Goal: Task Accomplishment & Management: Manage account settings

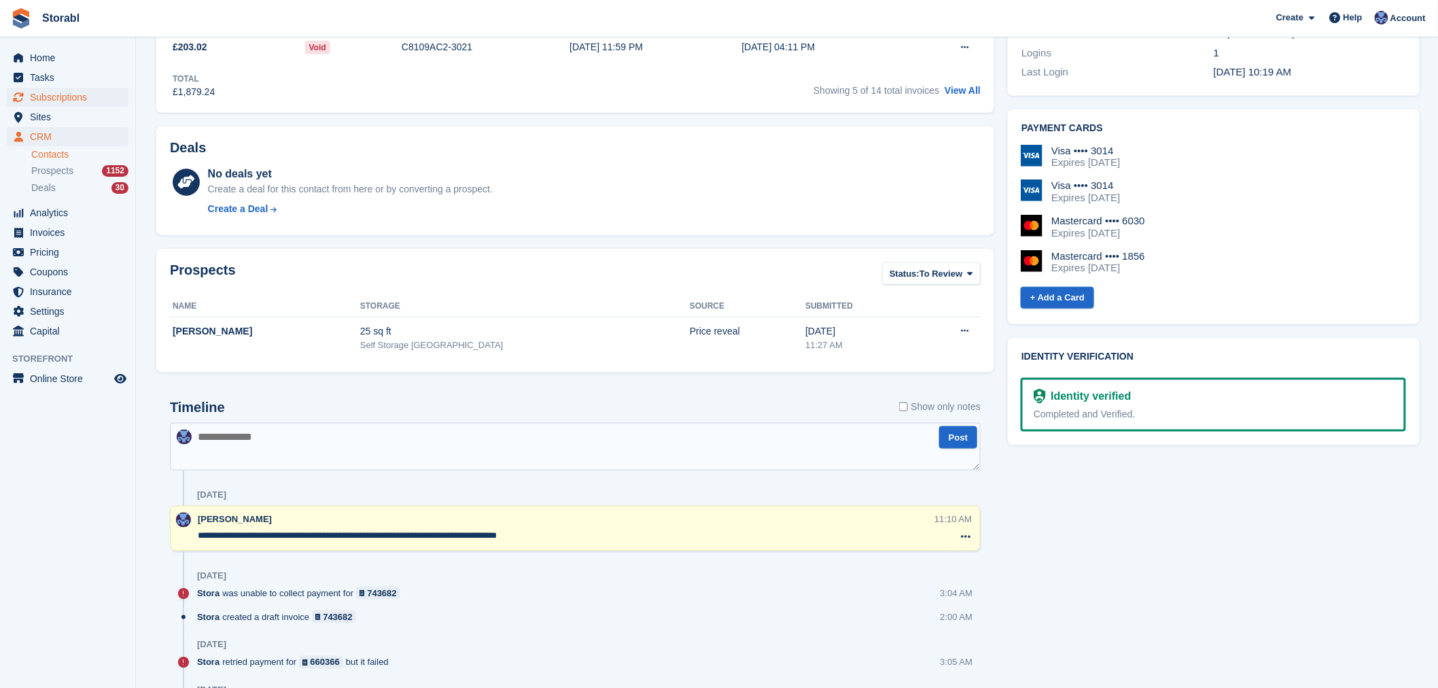
scroll to position [453, 0]
click at [56, 83] on span "Tasks" at bounding box center [71, 77] width 82 height 19
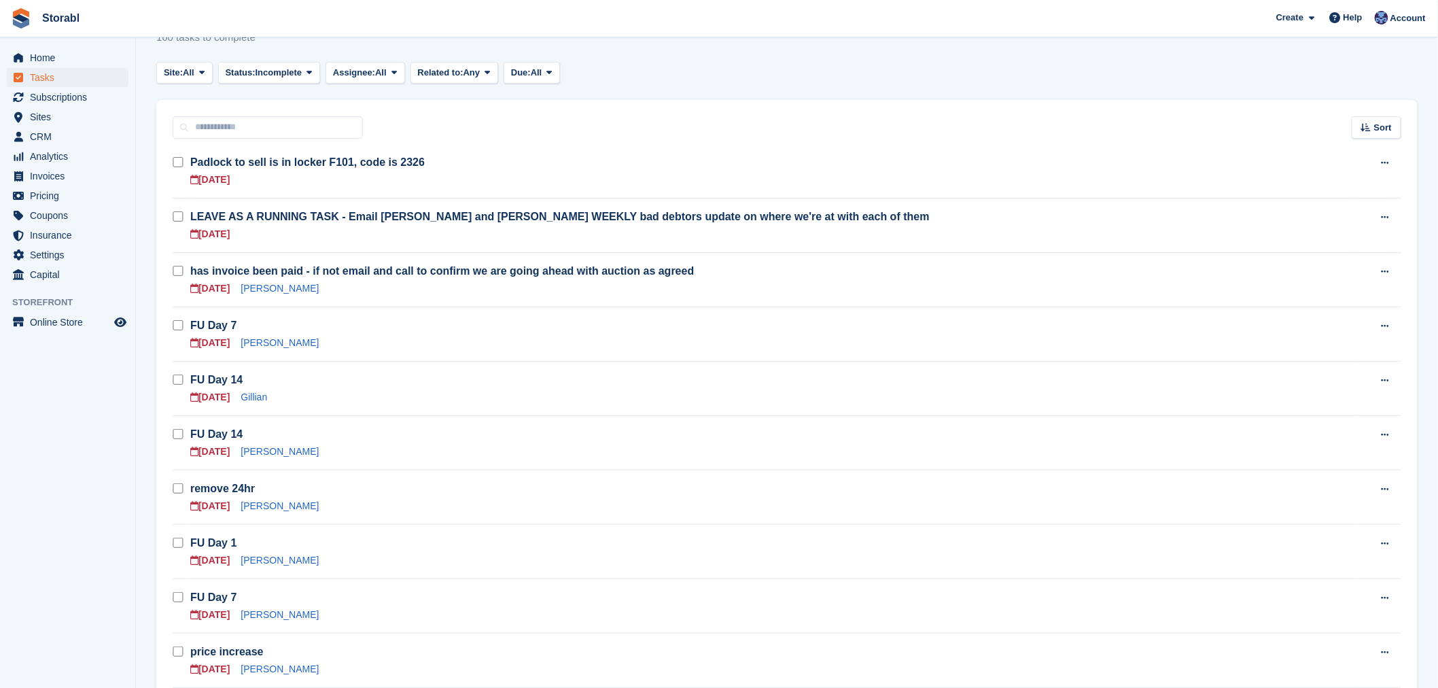
scroll to position [75, 0]
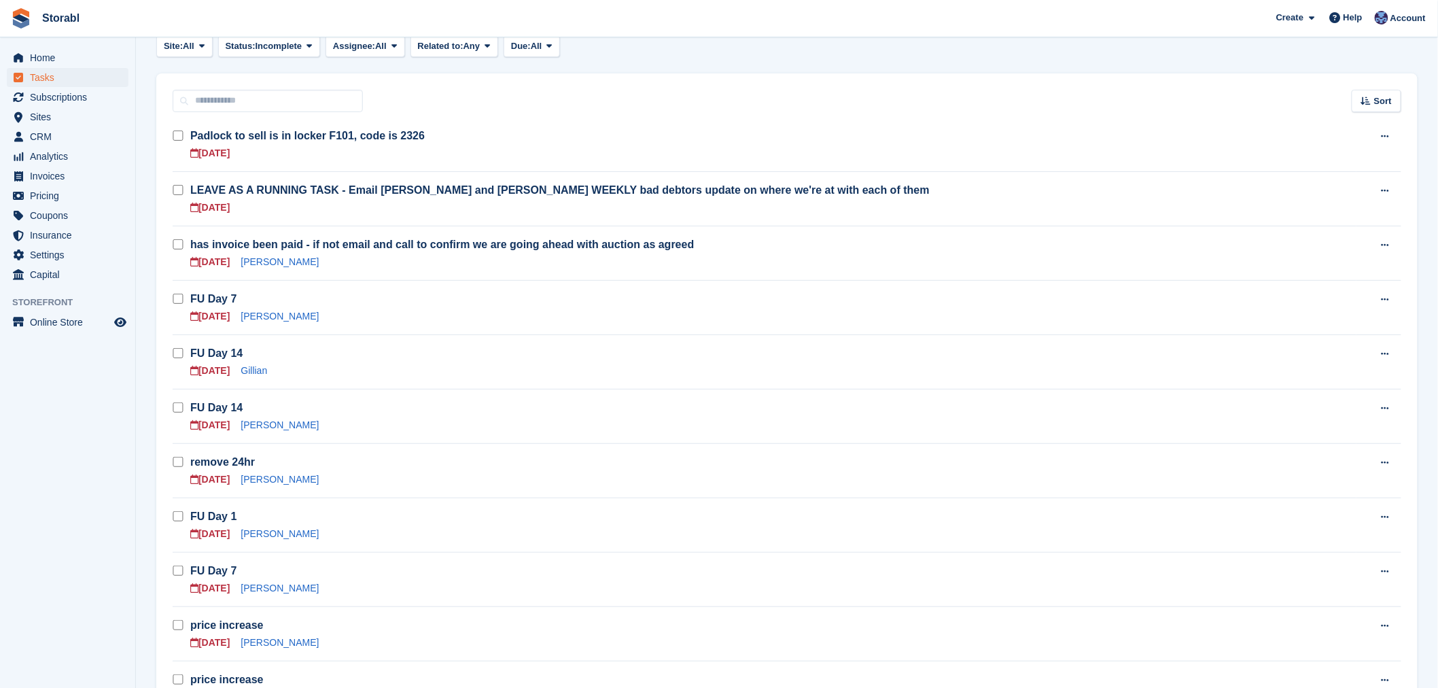
click at [268, 323] on td "FU Day 7 28 Aug Mick Mack" at bounding box center [773, 307] width 1166 height 54
click at [266, 323] on td "FU Day 7 28 Aug Mick Mack" at bounding box center [773, 307] width 1166 height 54
click at [266, 321] on link "Mick Mack" at bounding box center [280, 316] width 78 height 11
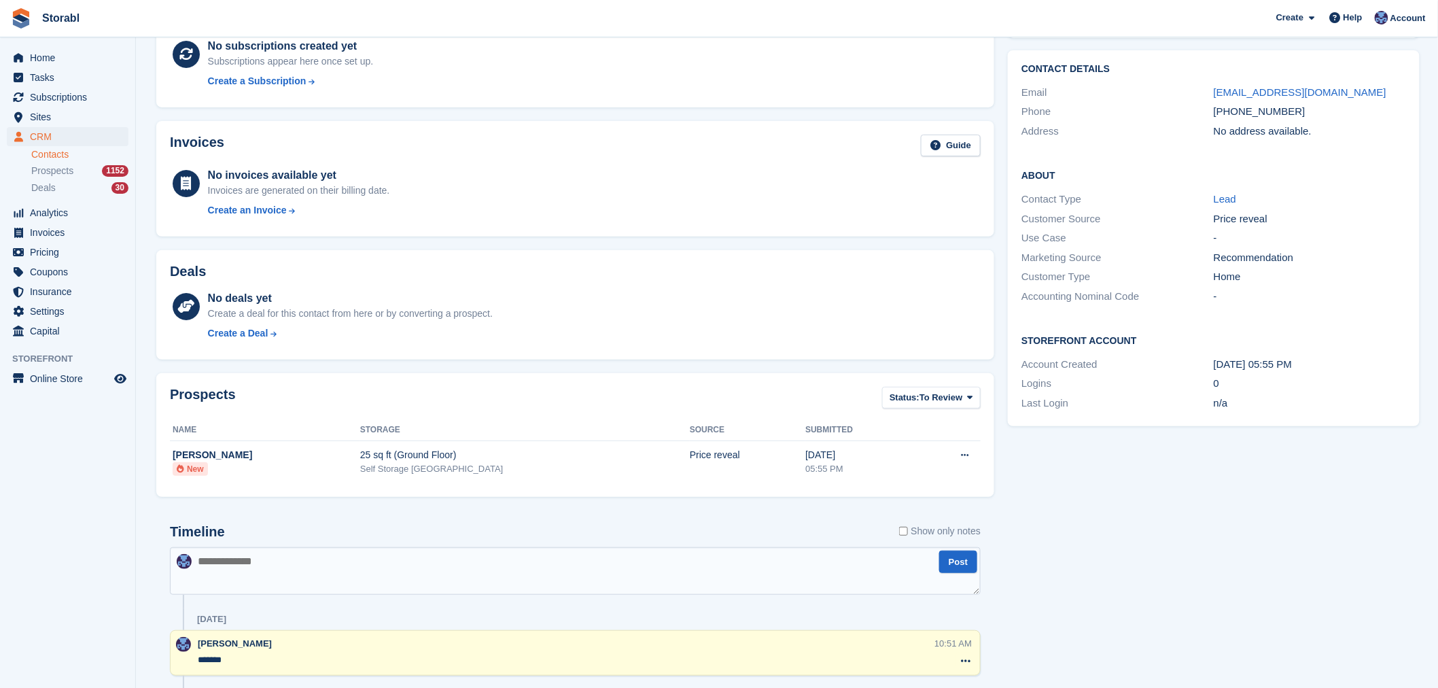
scroll to position [75, 0]
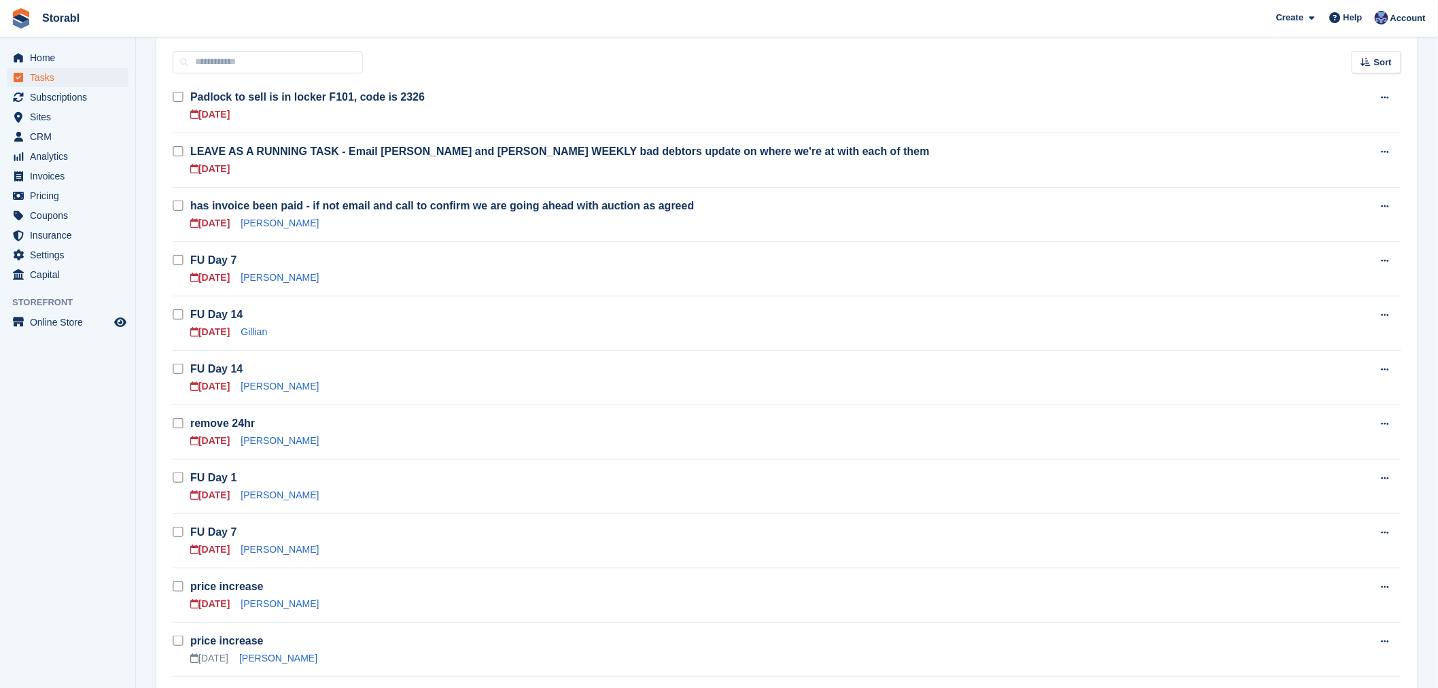
scroll to position [151, 0]
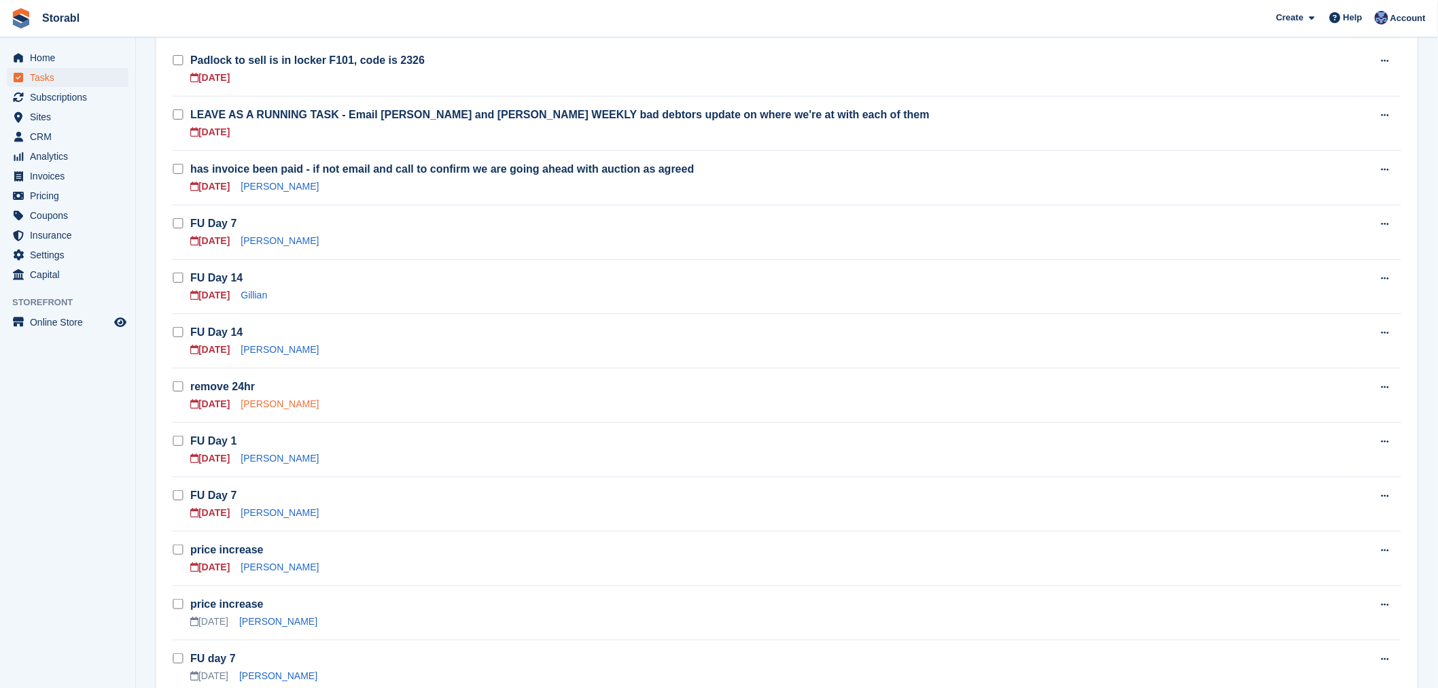
click at [262, 406] on link "Thomas Cleary" at bounding box center [280, 403] width 78 height 11
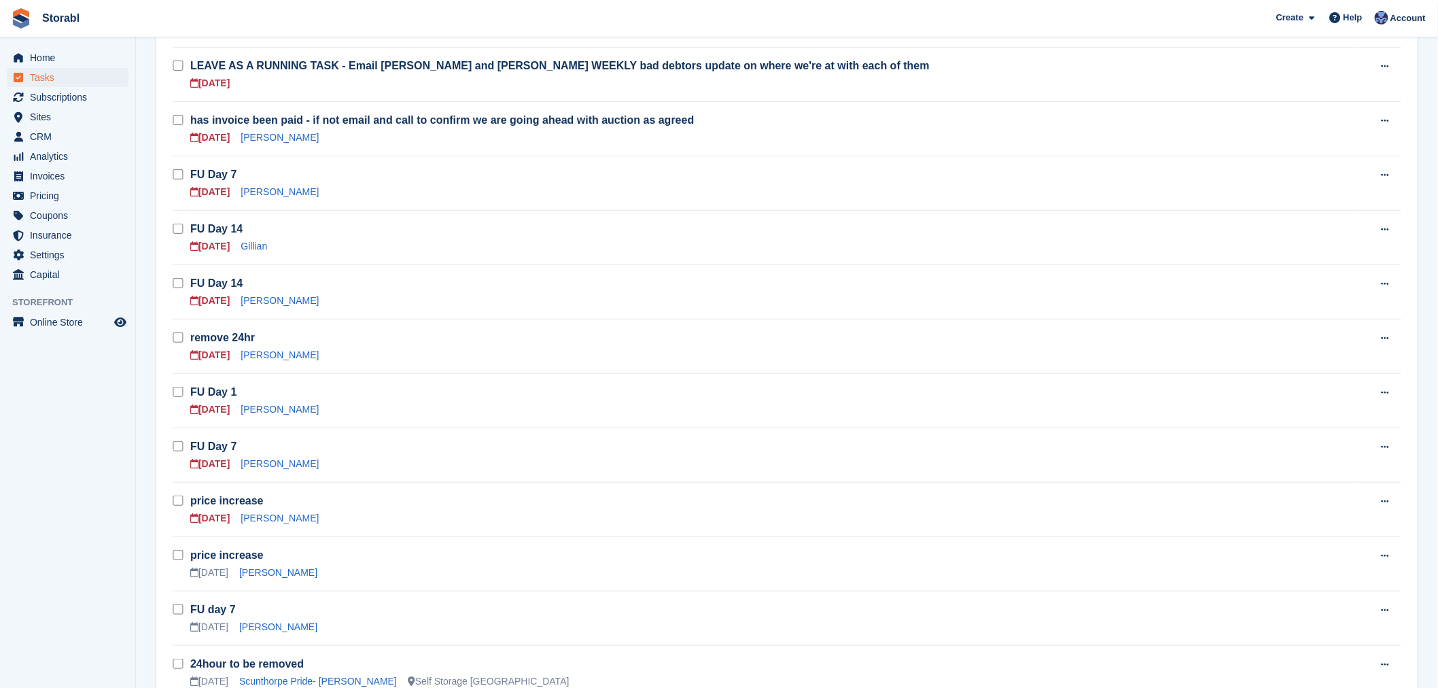
scroll to position [302, 0]
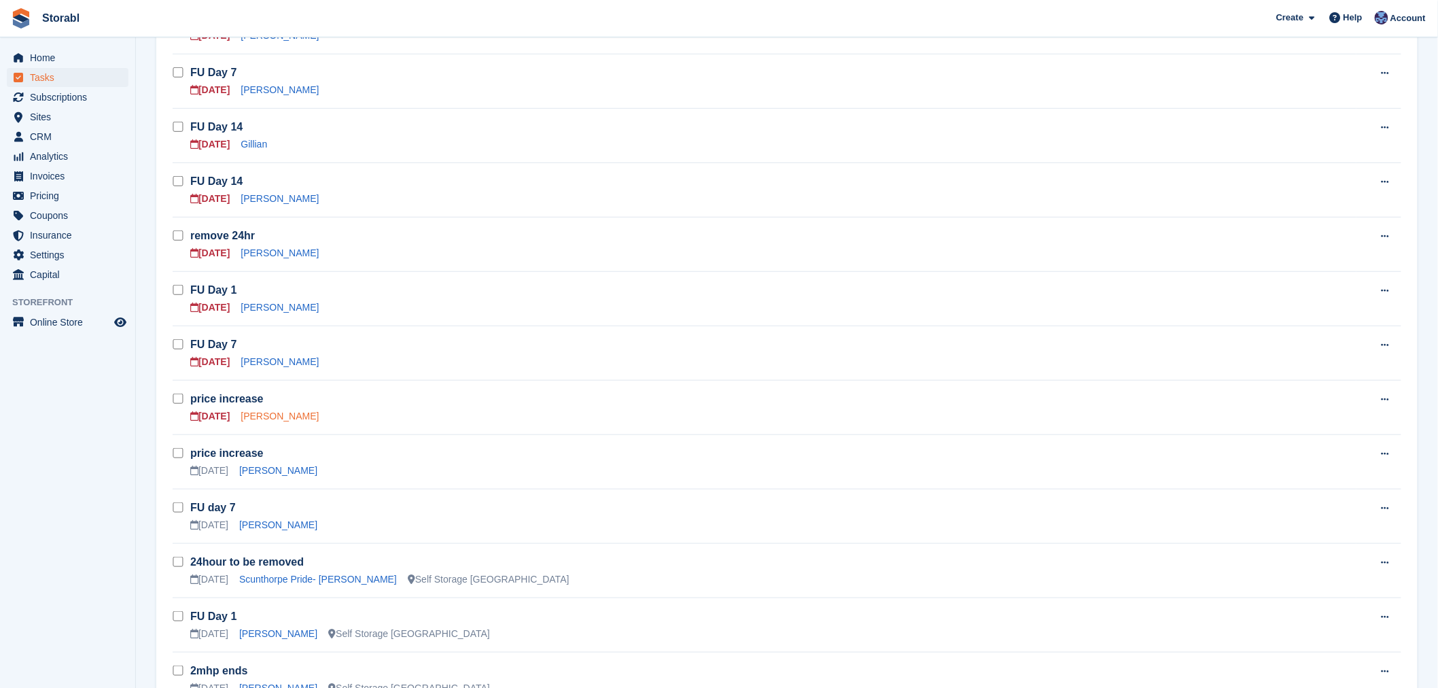
click at [275, 418] on link "Cheryl Riley" at bounding box center [280, 415] width 78 height 11
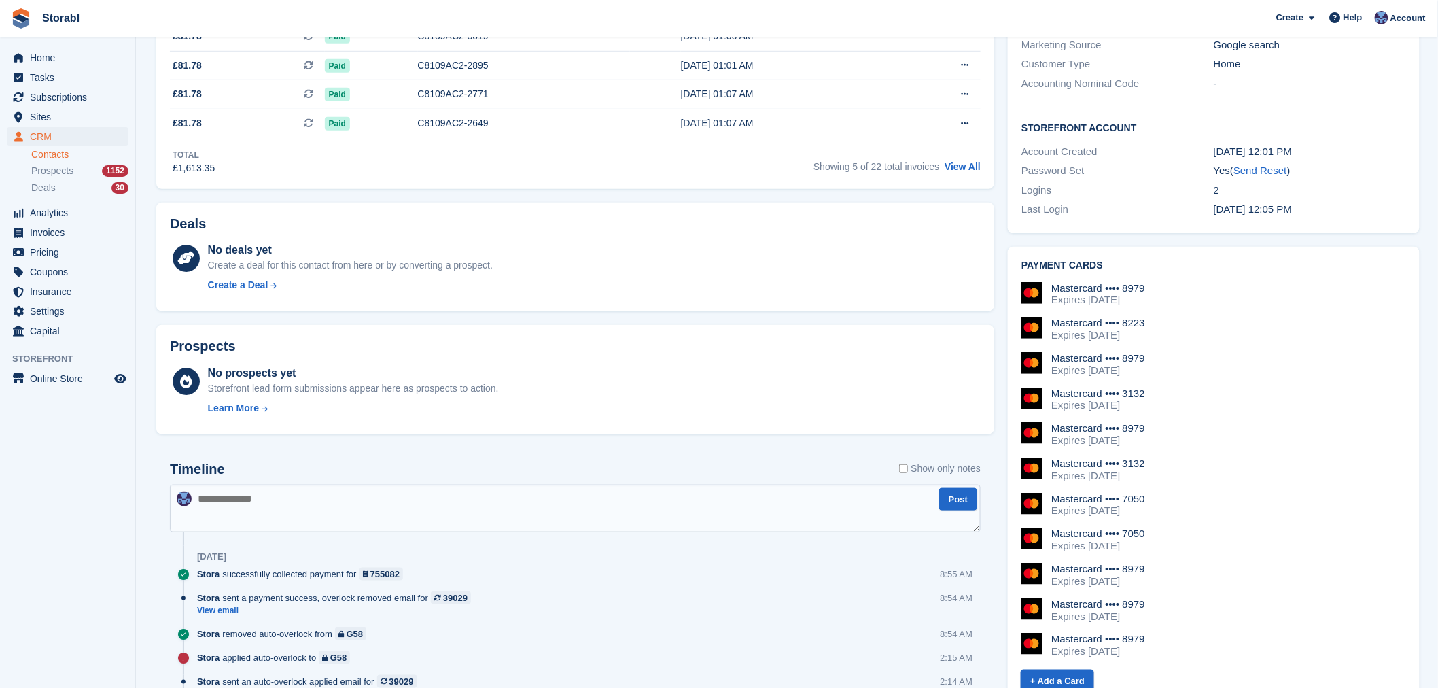
scroll to position [377, 0]
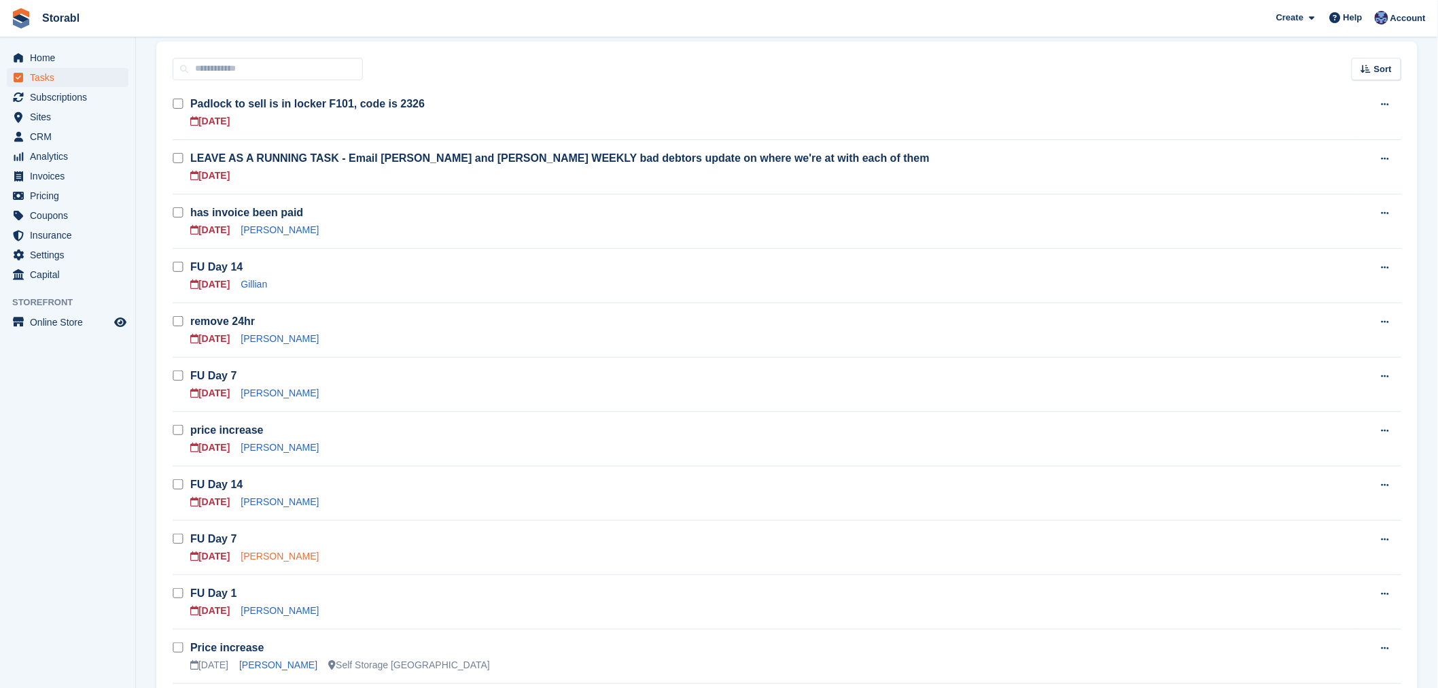
scroll to position [75, 0]
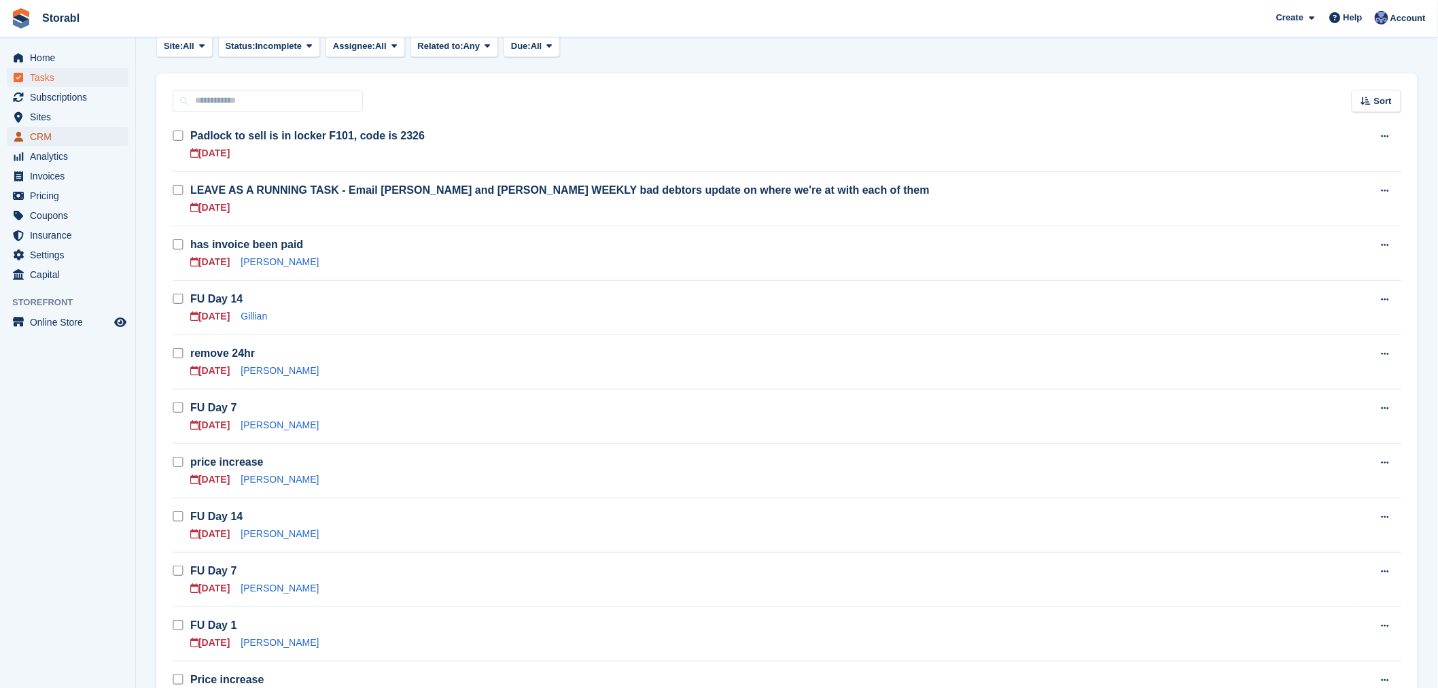
click at [41, 138] on span "CRM" at bounding box center [71, 136] width 82 height 19
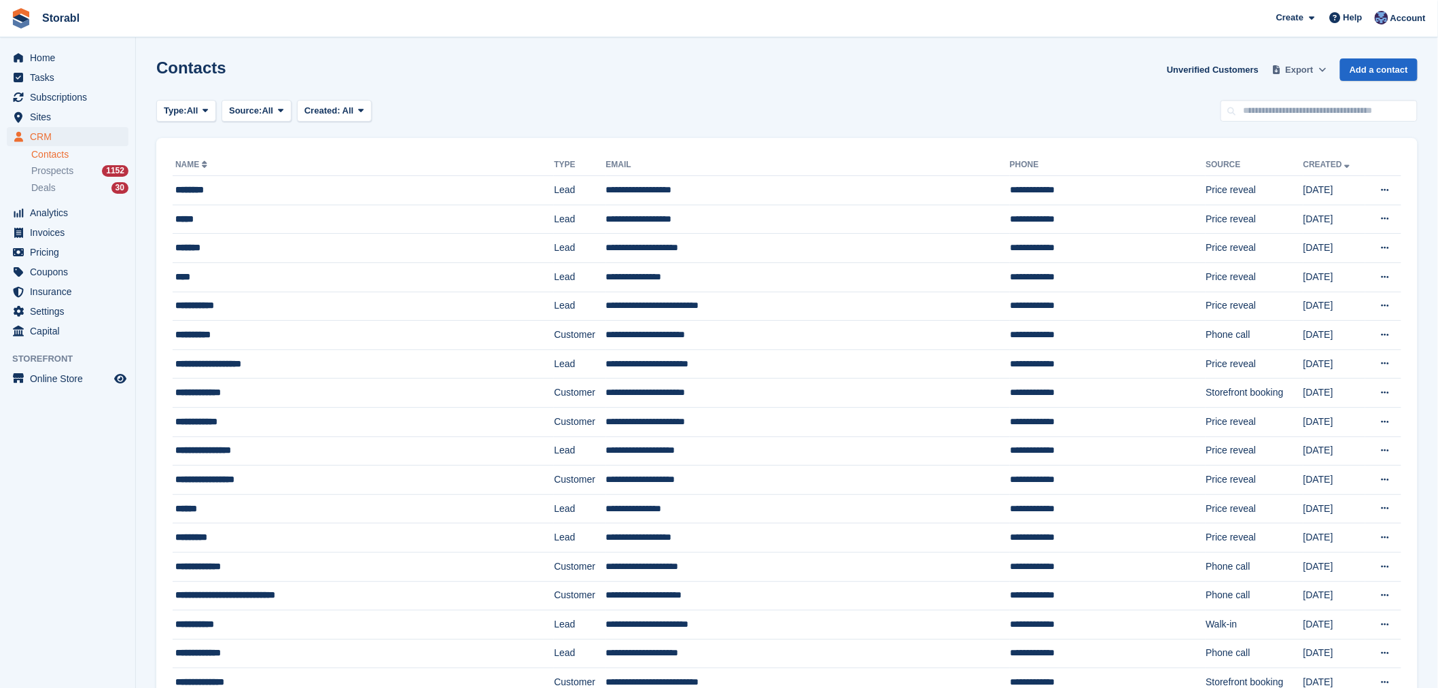
click at [1326, 72] on icon at bounding box center [1321, 69] width 7 height 9
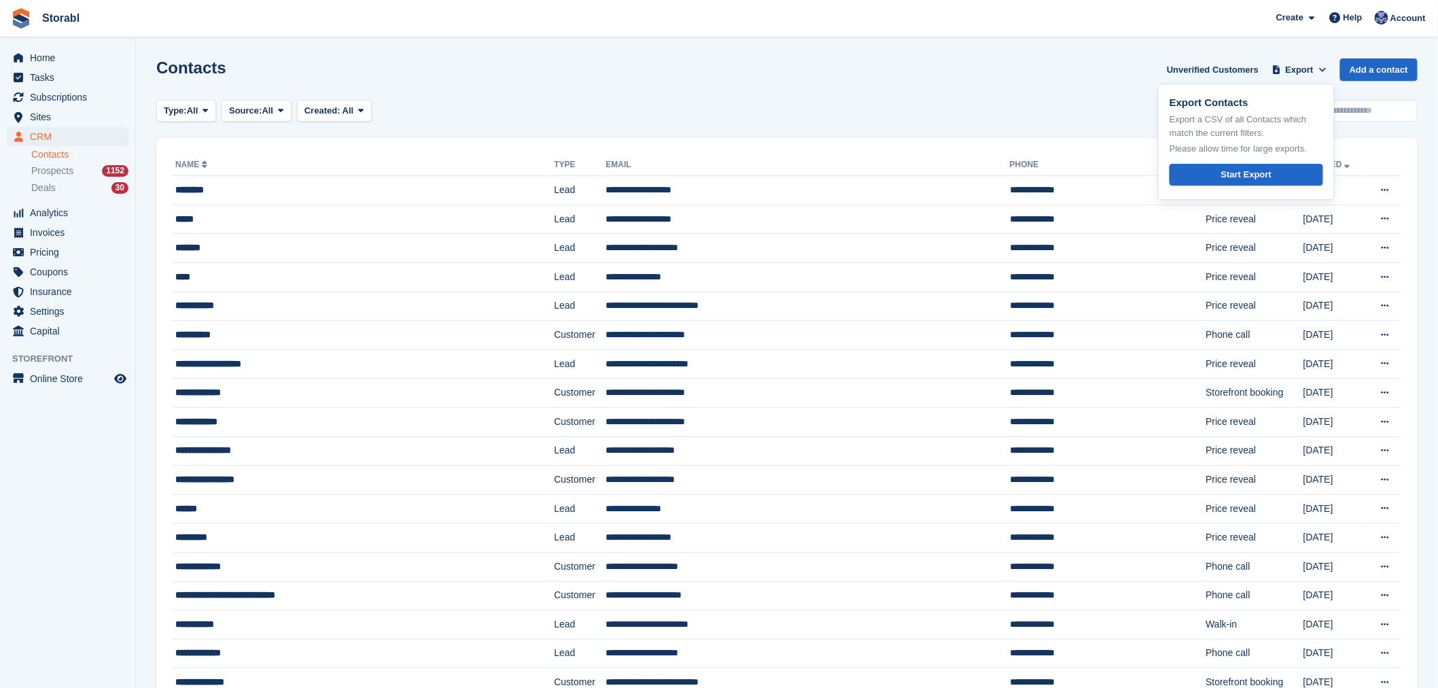
click at [1054, 102] on div "Type: All All Lead Customer Source: All All Storefront Backoffice Pre-Opening i…" at bounding box center [786, 111] width 1261 height 22
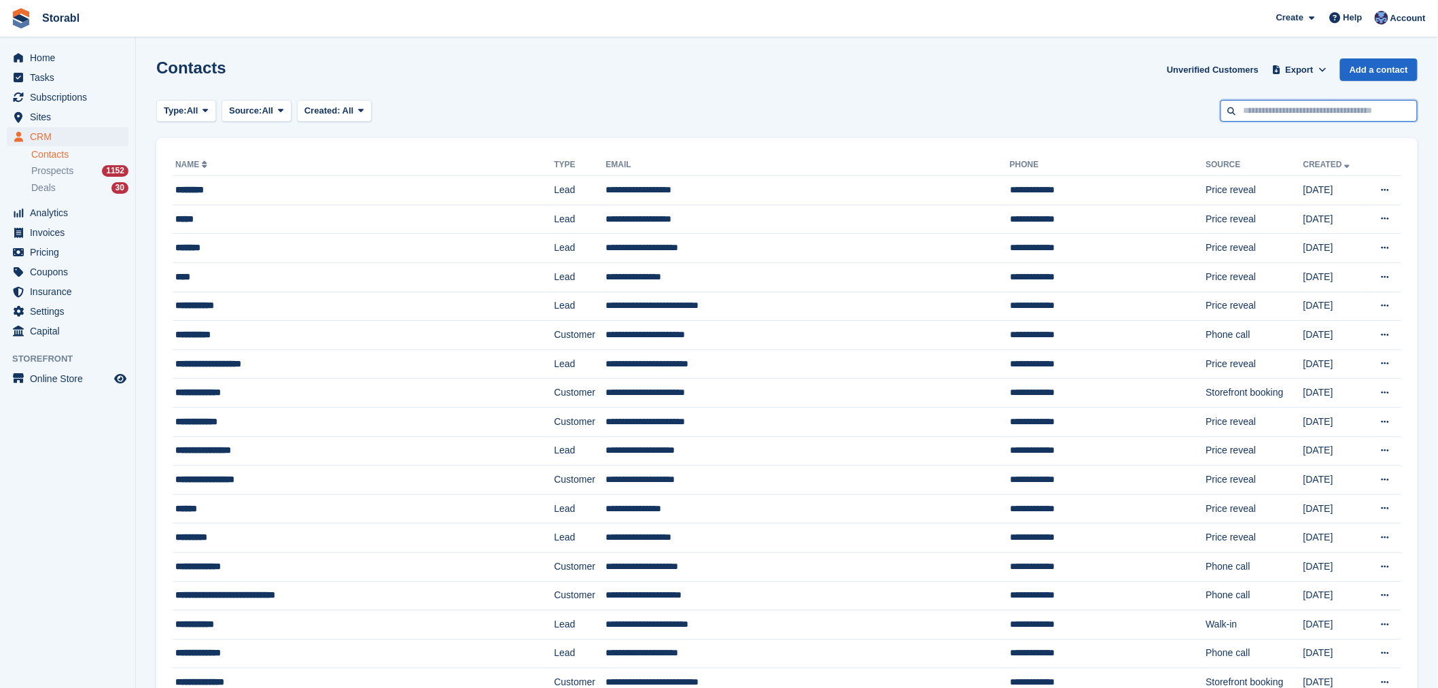
click at [1287, 105] on input "text" at bounding box center [1318, 111] width 197 height 22
type input "*****"
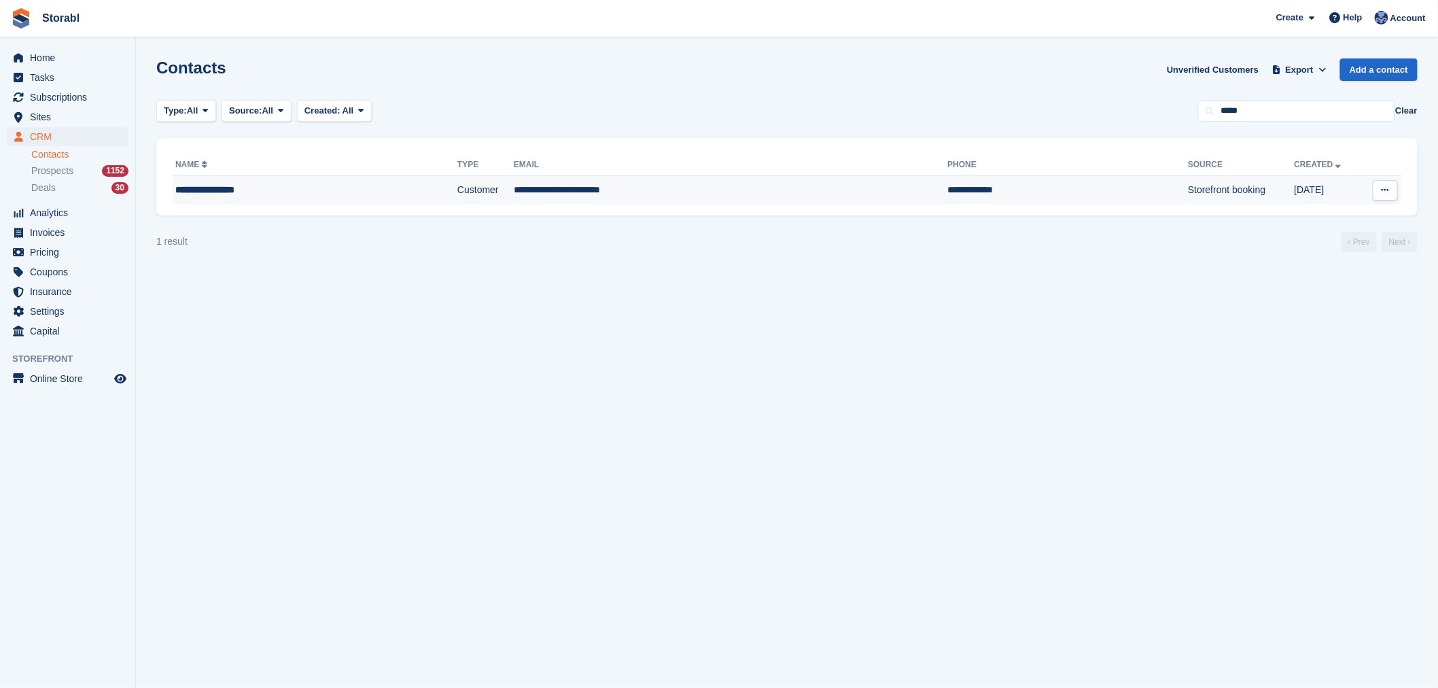
click at [794, 188] on td "**********" at bounding box center [731, 190] width 434 height 29
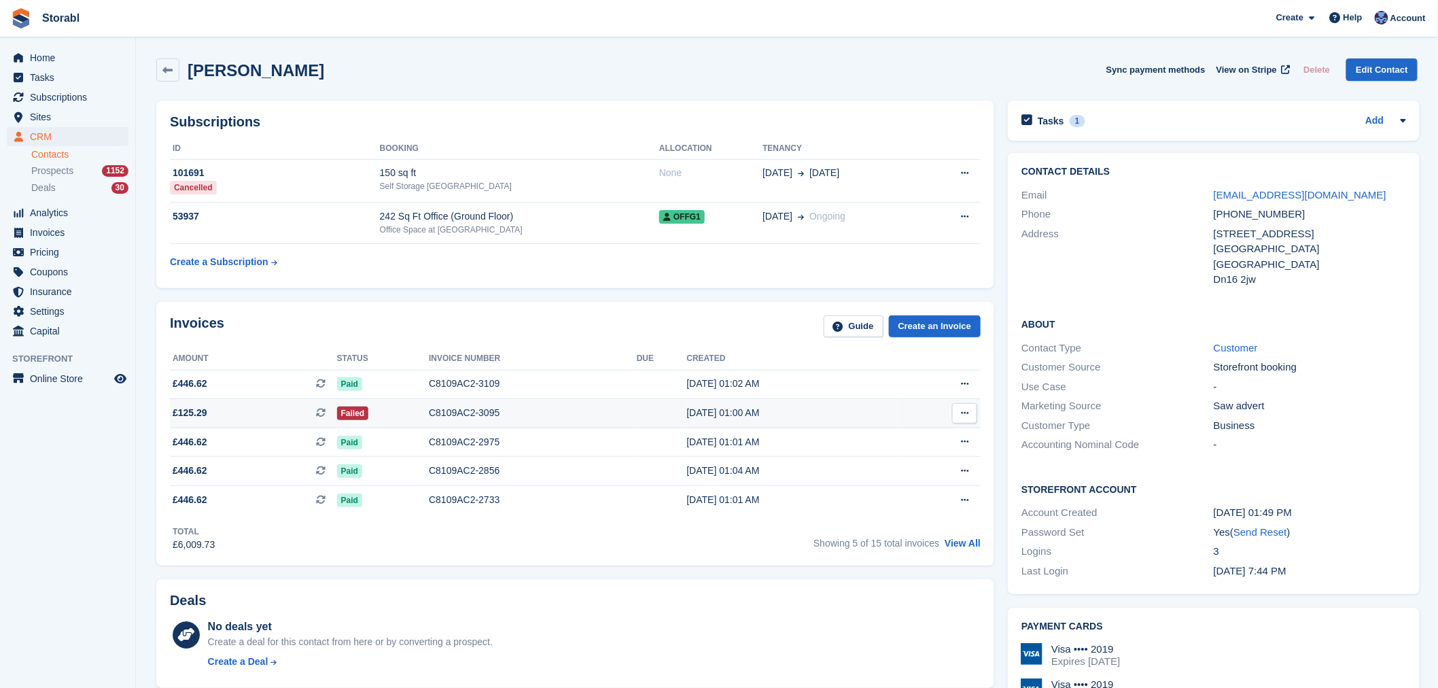
click at [600, 421] on td "C8109AC2-3095" at bounding box center [533, 413] width 208 height 29
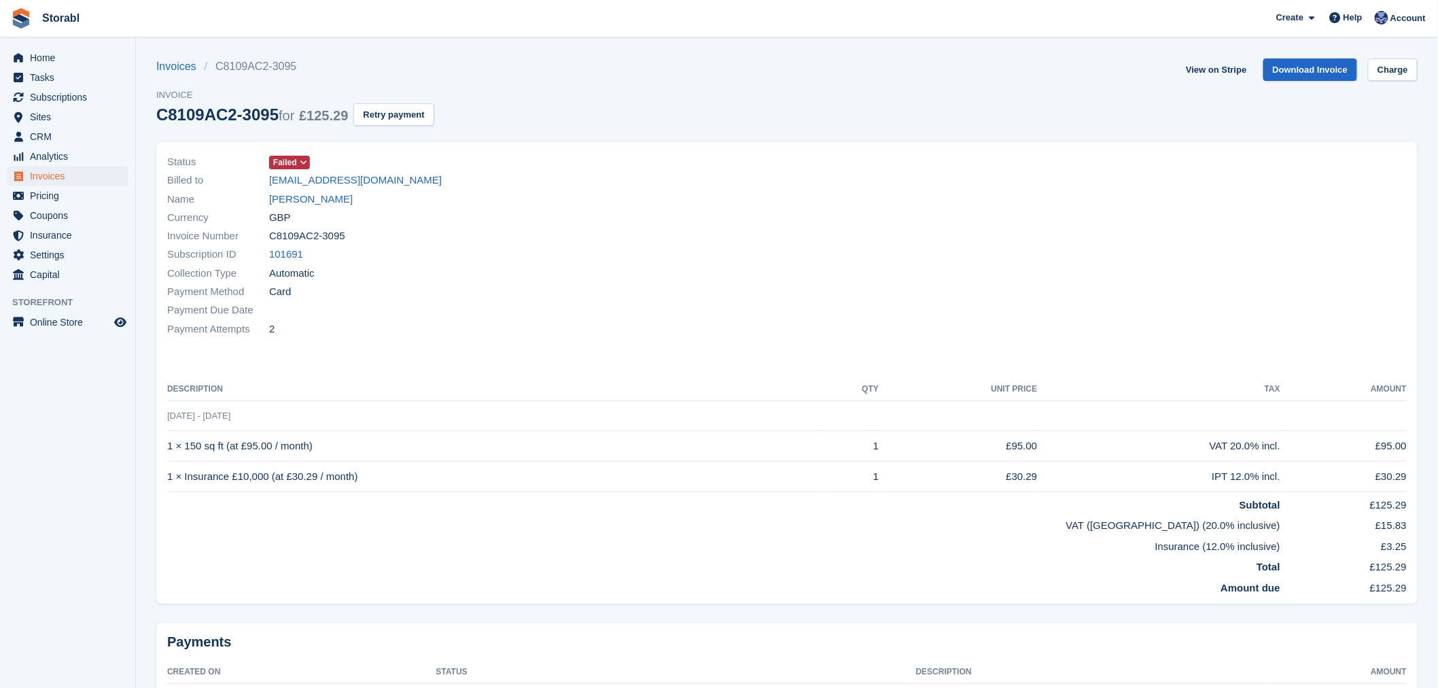
click at [315, 166] on div "Status Failed" at bounding box center [473, 162] width 612 height 18
click at [306, 164] on icon at bounding box center [303, 162] width 7 height 8
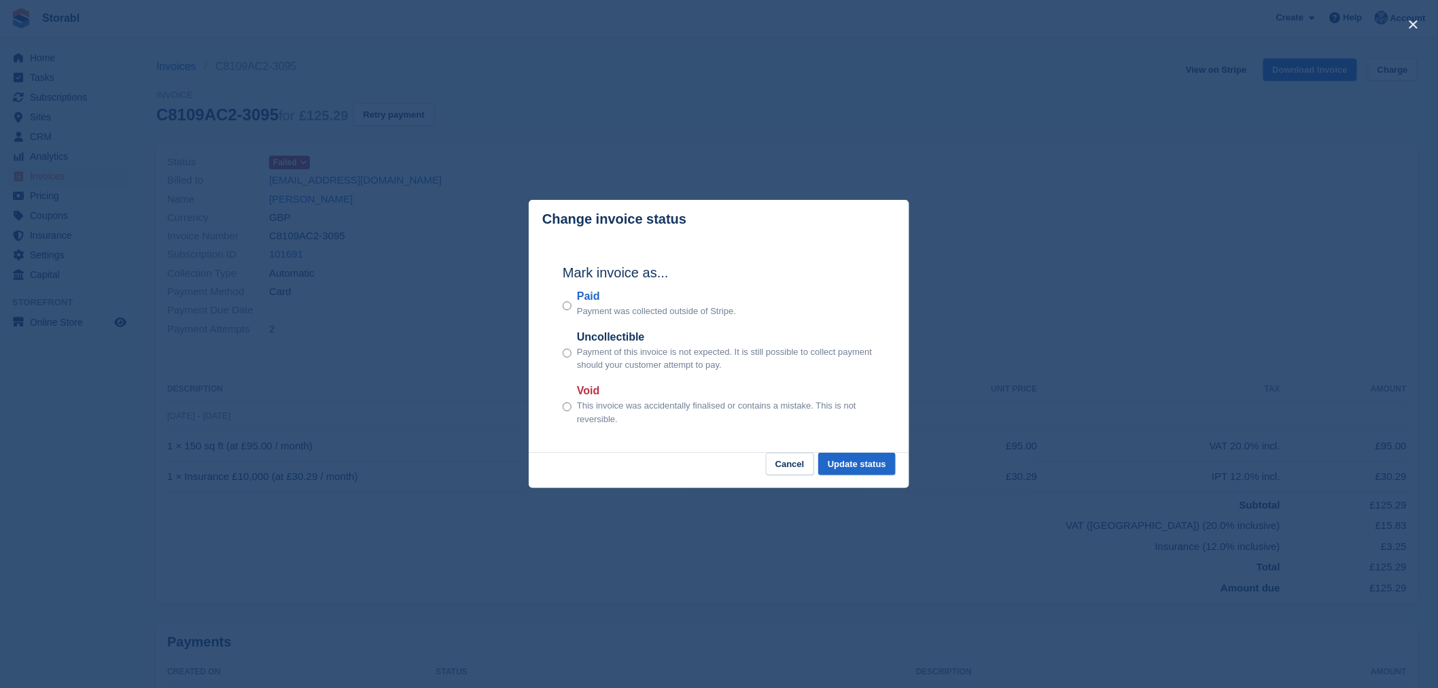
click at [1068, 381] on div "close" at bounding box center [719, 344] width 1438 height 688
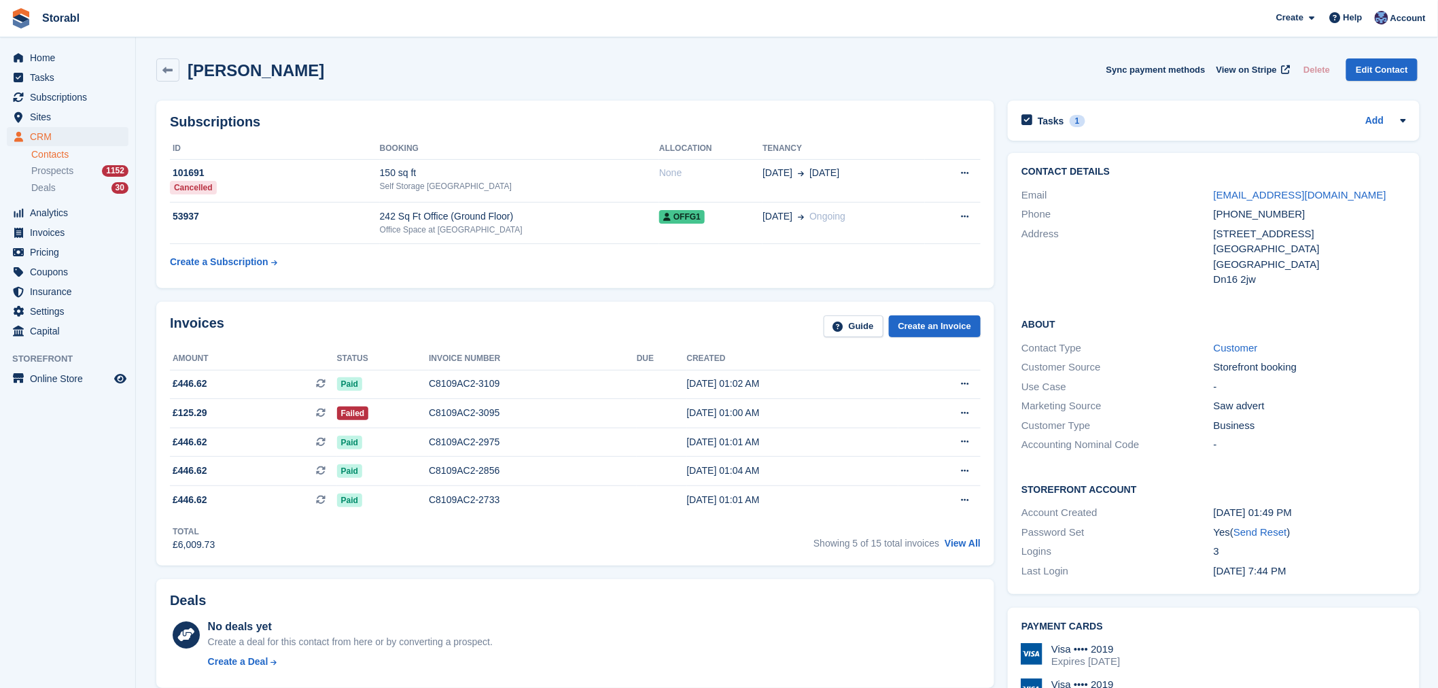
click at [364, 418] on span "Failed" at bounding box center [353, 413] width 32 height 14
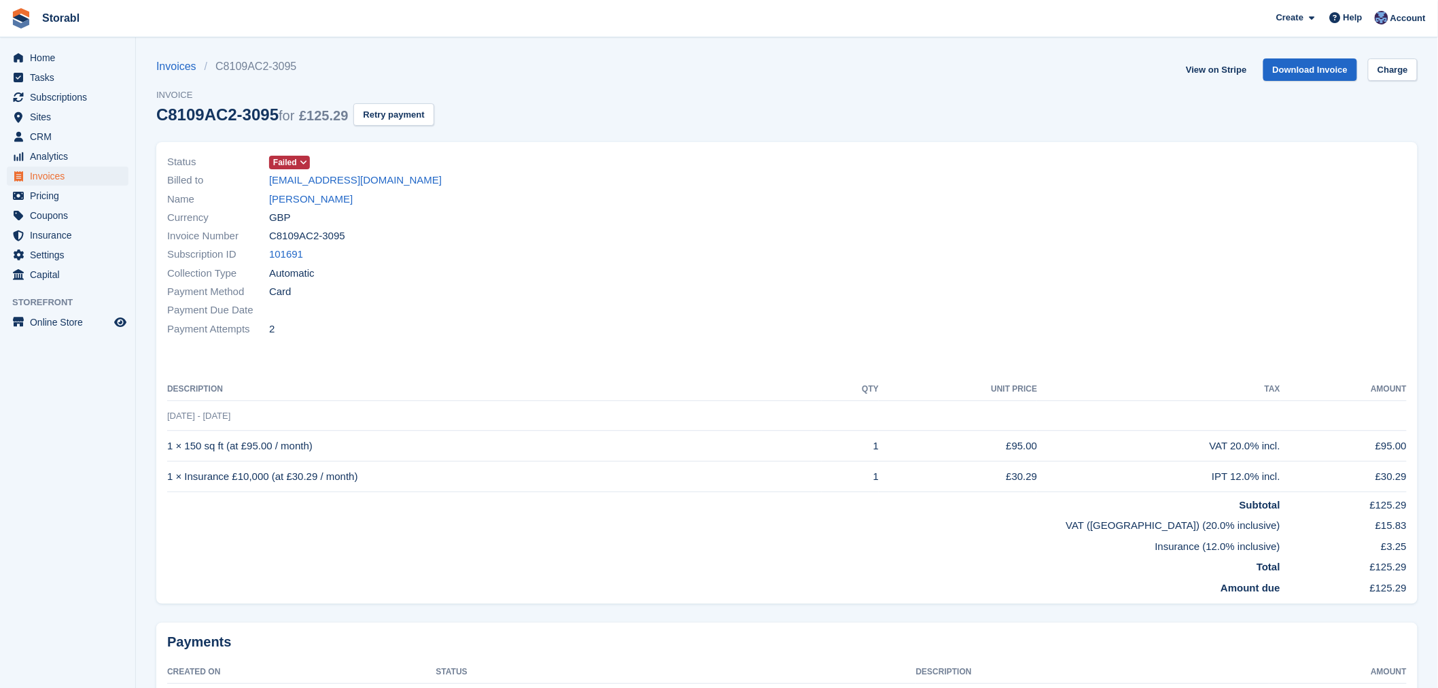
click at [304, 164] on icon at bounding box center [303, 162] width 7 height 8
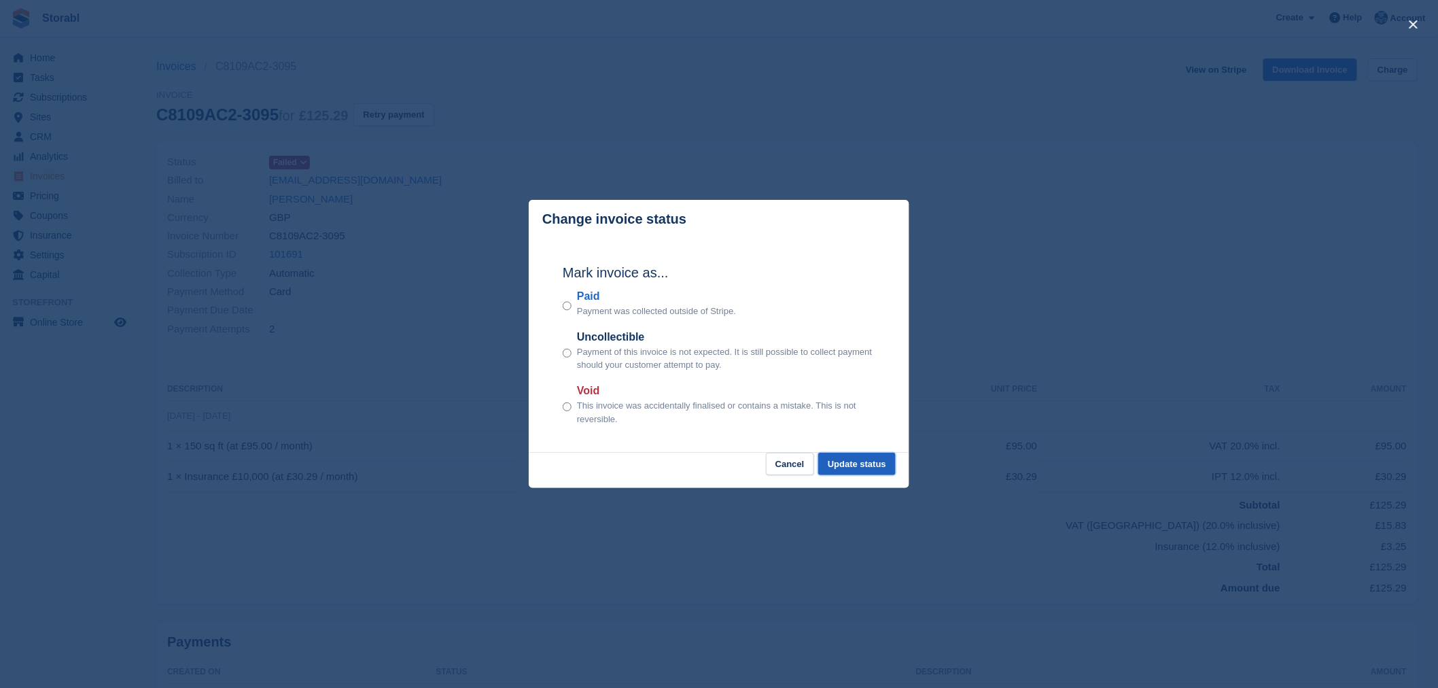
click at [875, 472] on button "Update status" at bounding box center [856, 464] width 77 height 22
